Goal: Navigation & Orientation: Find specific page/section

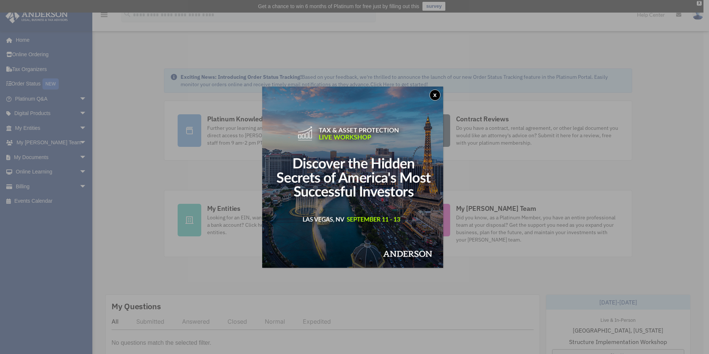
click at [437, 94] on button "x" at bounding box center [435, 94] width 11 height 11
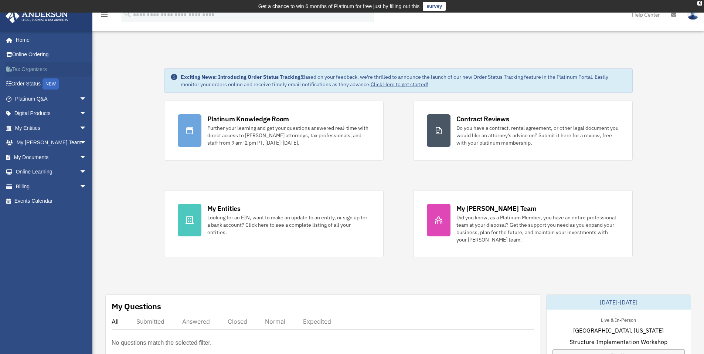
click at [37, 68] on link "Tax Organizers" at bounding box center [51, 69] width 93 height 15
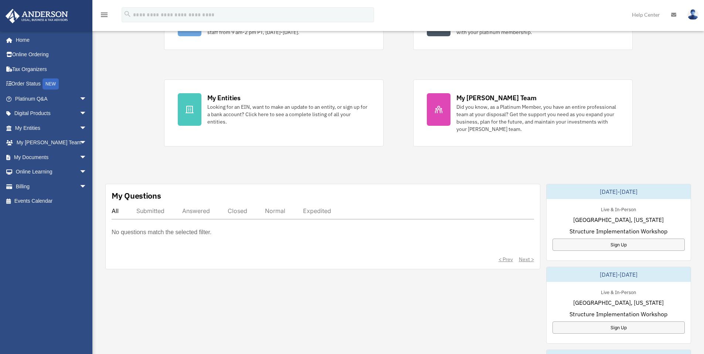
scroll to position [111, 0]
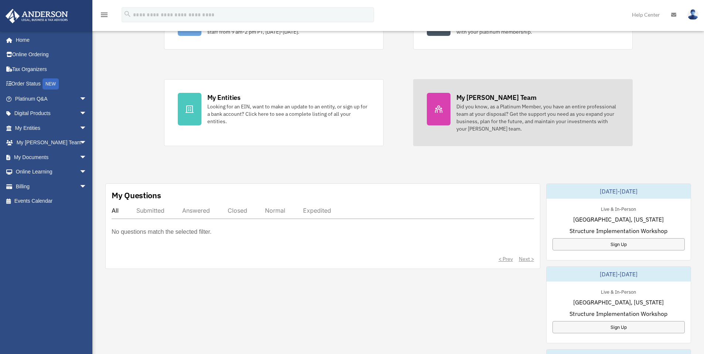
click at [529, 91] on link "My Anderson Team Did you know, as a Platinum Member, you have an entire profess…" at bounding box center [522, 112] width 219 height 67
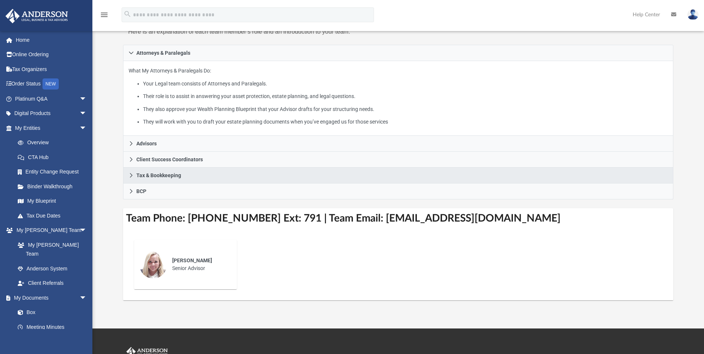
scroll to position [37, 0]
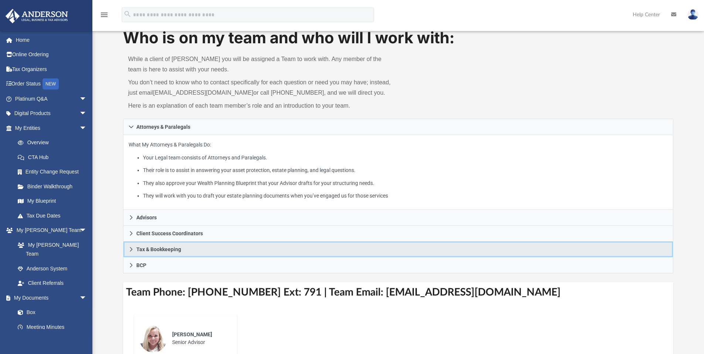
click at [172, 253] on link "Tax & Bookkeeping" at bounding box center [398, 249] width 551 height 16
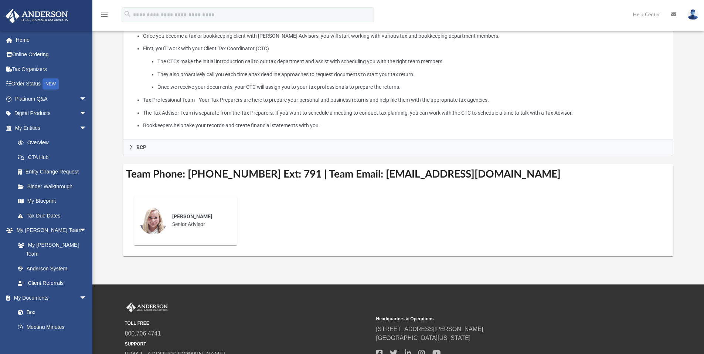
scroll to position [222, 0]
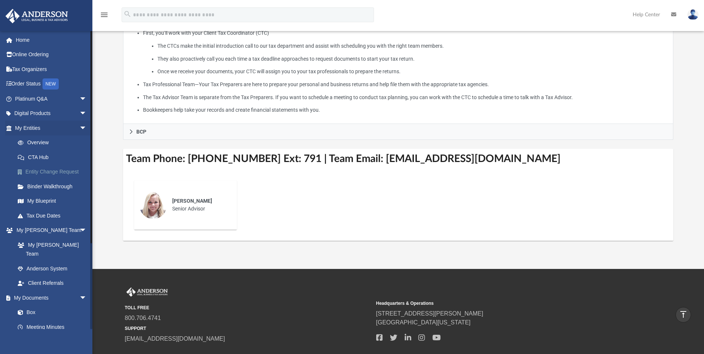
click at [71, 172] on link "Entity Change Request" at bounding box center [54, 171] width 88 height 15
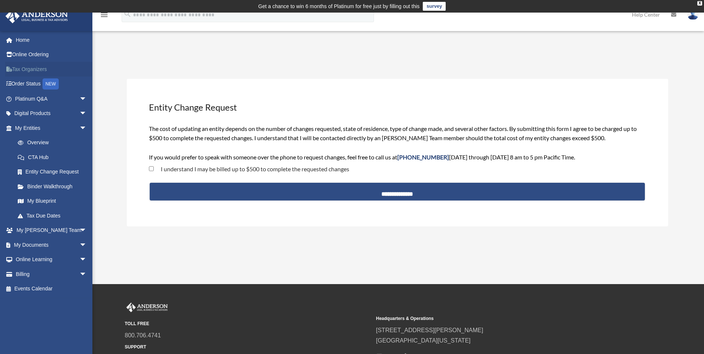
click at [32, 69] on link "Tax Organizers" at bounding box center [51, 69] width 93 height 15
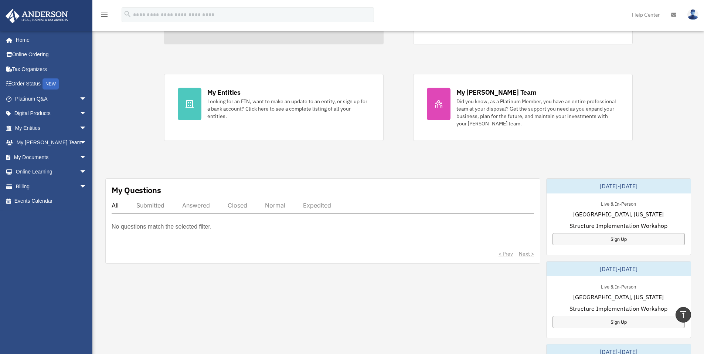
scroll to position [37, 0]
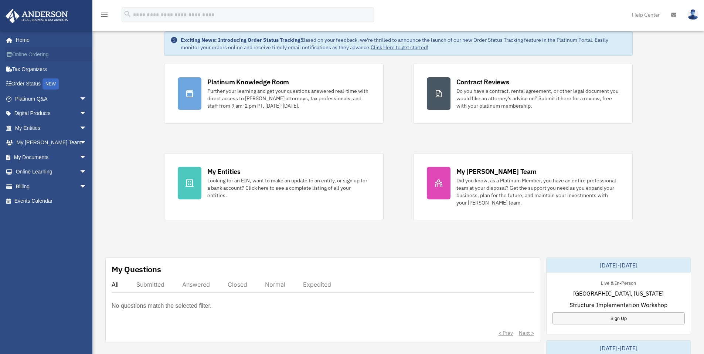
click at [24, 57] on link "Online Ordering" at bounding box center [51, 54] width 93 height 15
